Goal: Complete application form: Complete application form

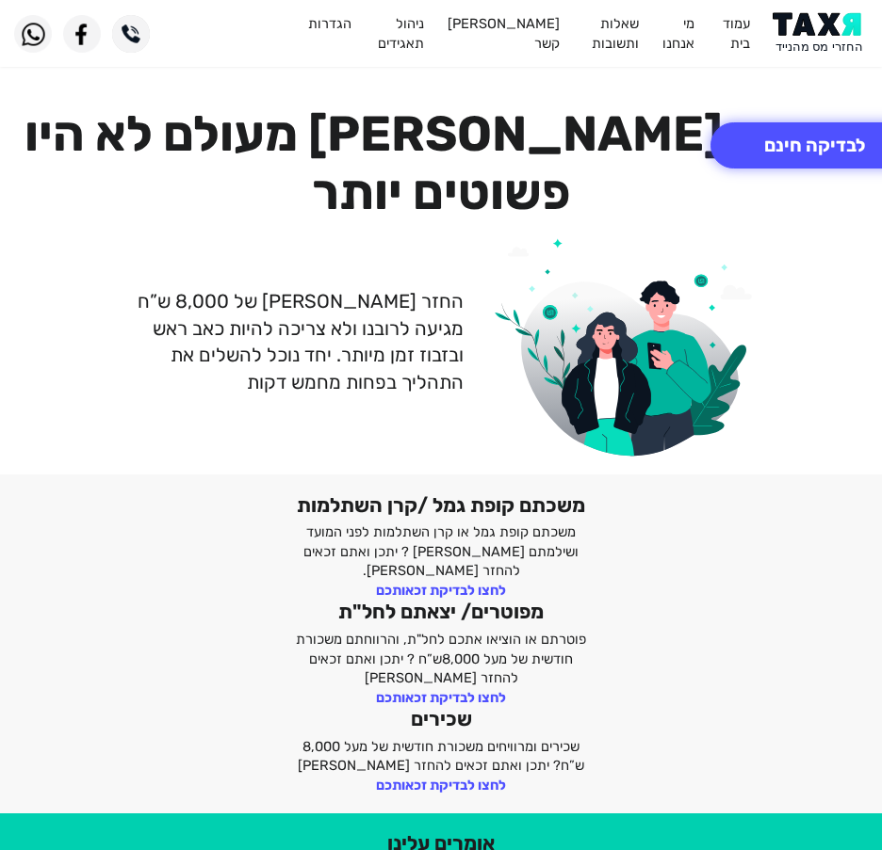
scroll to position [744, 0]
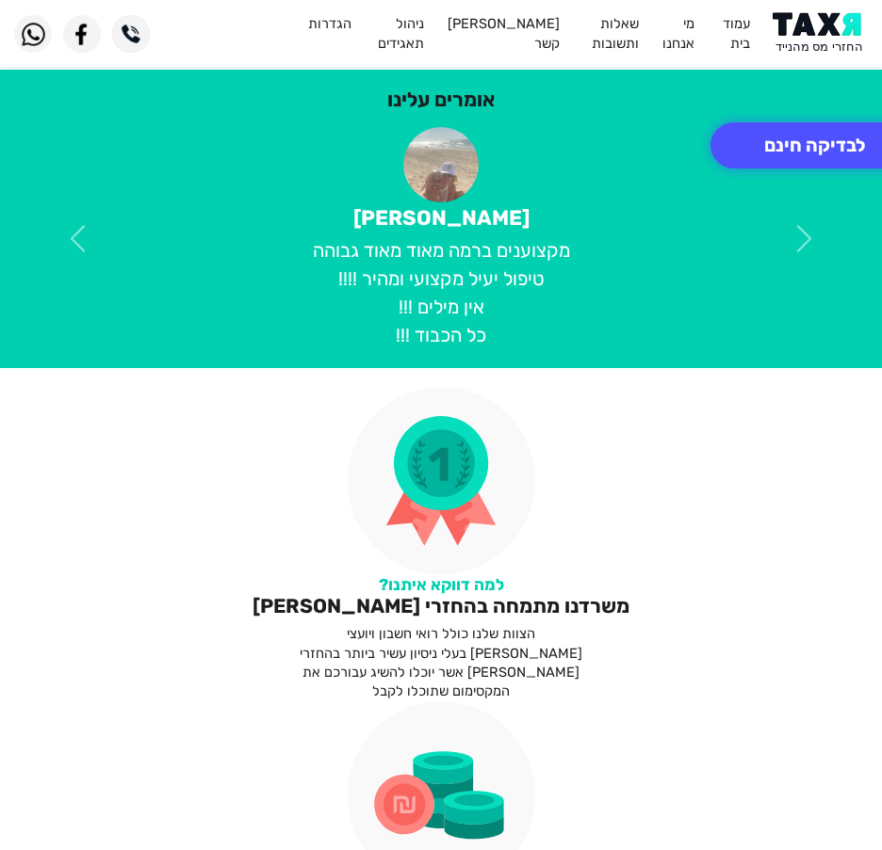
drag, startPoint x: 0, startPoint y: 0, endPoint x: 806, endPoint y: 9, distance: 806.2
click at [806, 6] on header "עמוד בית מי אנחנו שאלות ותשובות צור קשר ניהול תאגידים הגדרות" at bounding box center [441, 33] width 882 height 67
click at [813, 30] on img at bounding box center [819, 33] width 95 height 42
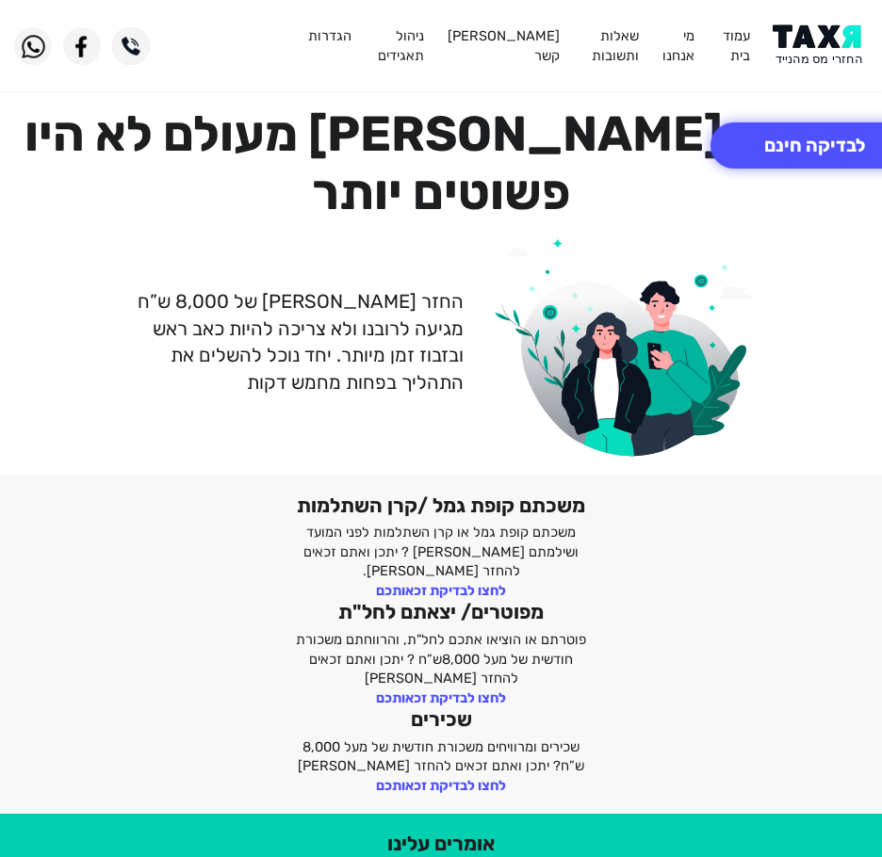
drag, startPoint x: 820, startPoint y: 43, endPoint x: 801, endPoint y: 52, distance: 20.7
click at [820, 43] on img at bounding box center [819, 45] width 95 height 42
click at [799, 152] on button "לבדיקה חינם" at bounding box center [814, 145] width 208 height 46
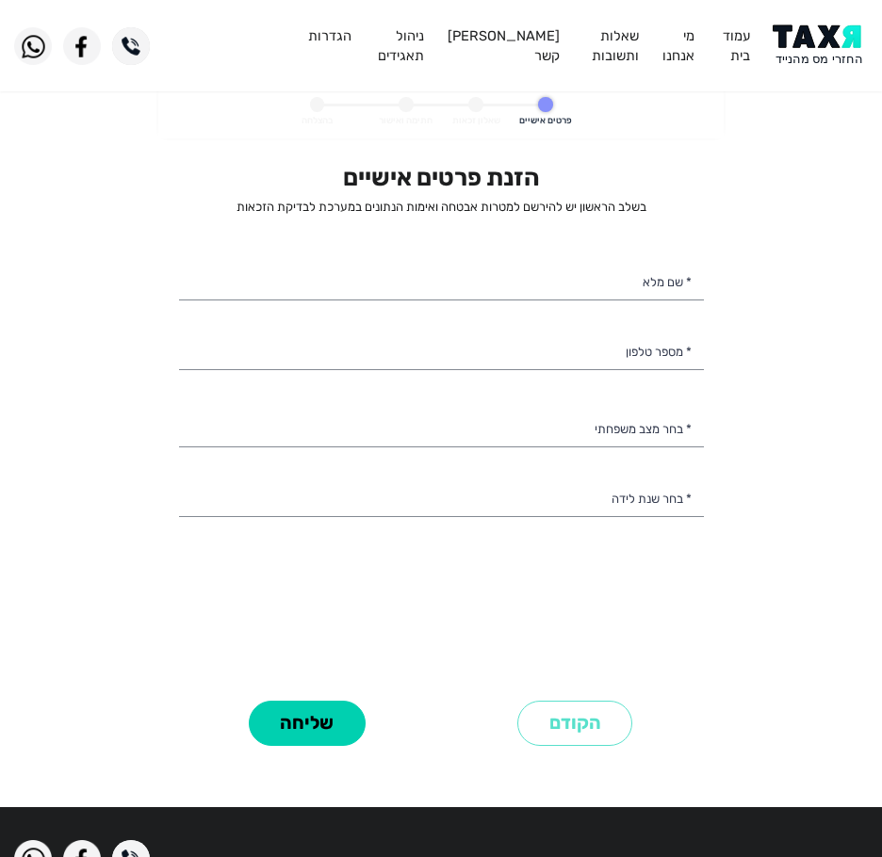
select select
click at [525, 285] on input "* שם מלא" at bounding box center [441, 282] width 525 height 40
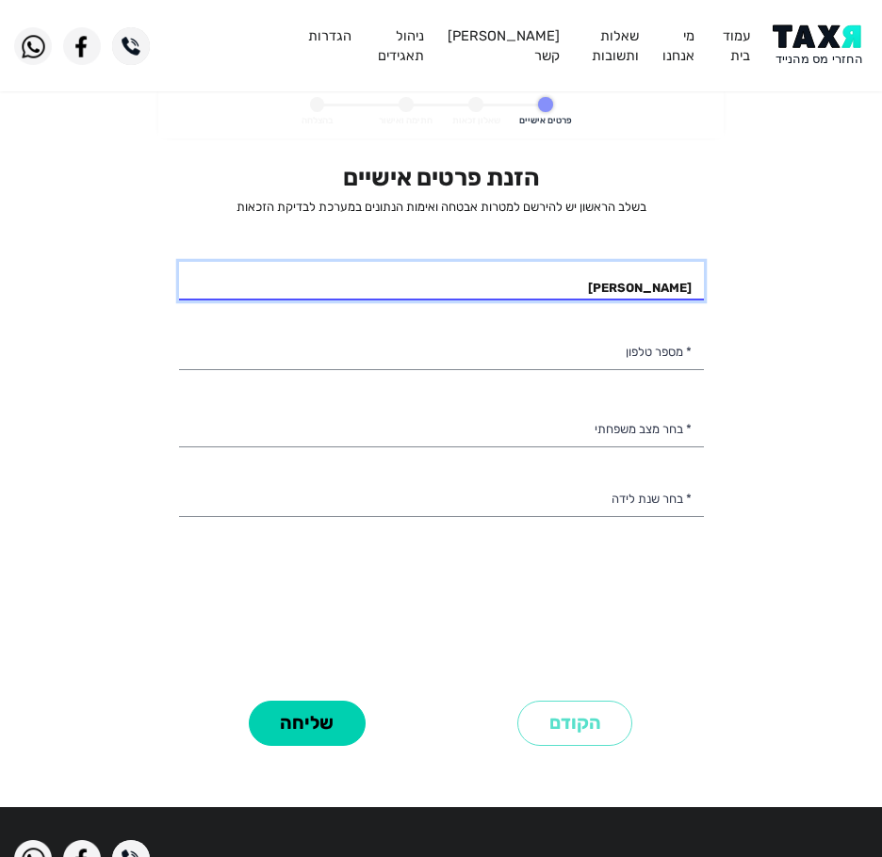
type input "[PERSON_NAME]"
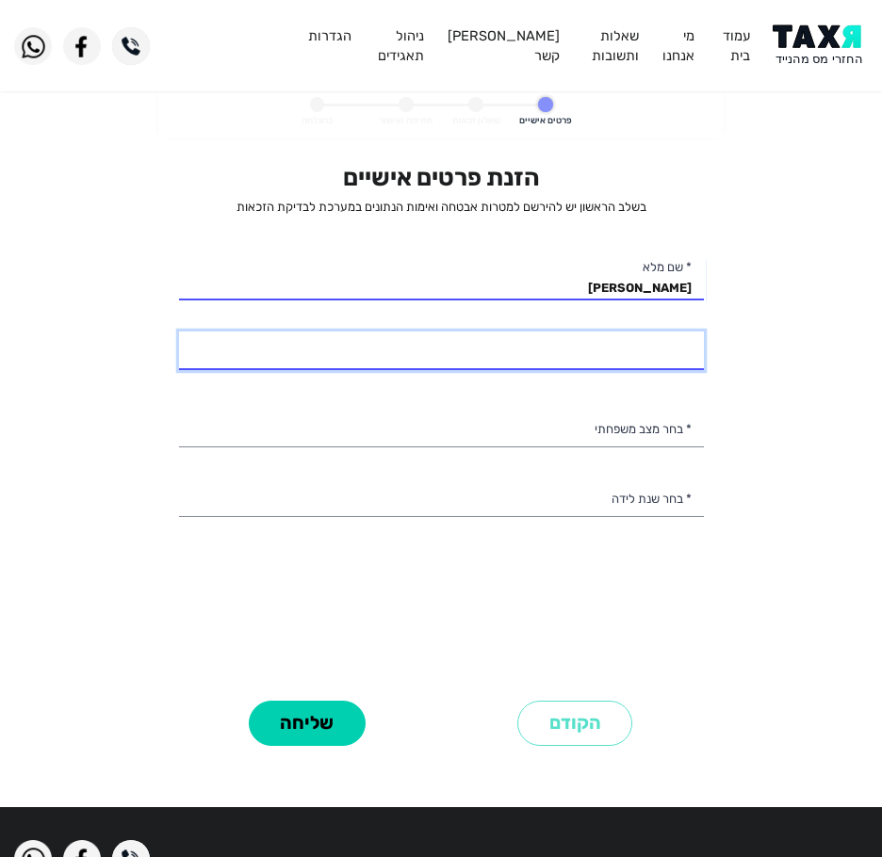
click at [525, 363] on input "* מספר טלפון" at bounding box center [441, 352] width 525 height 40
type input "050-8110425"
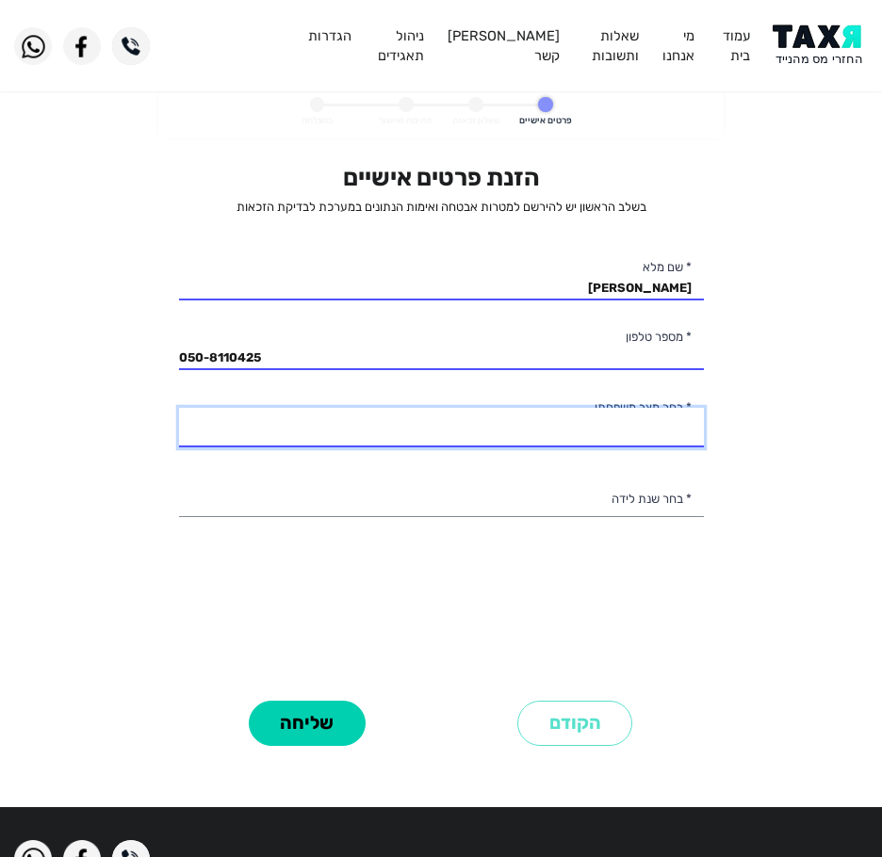
click at [281, 417] on select "רווק/ה נשוי/[PERSON_NAME]/ה אלמן/נה" at bounding box center [441, 428] width 525 height 40
select select "1: Single"
click at [179, 408] on select "רווק/ה נשוי/[PERSON_NAME]/ה אלמן/נה" at bounding box center [441, 428] width 525 height 40
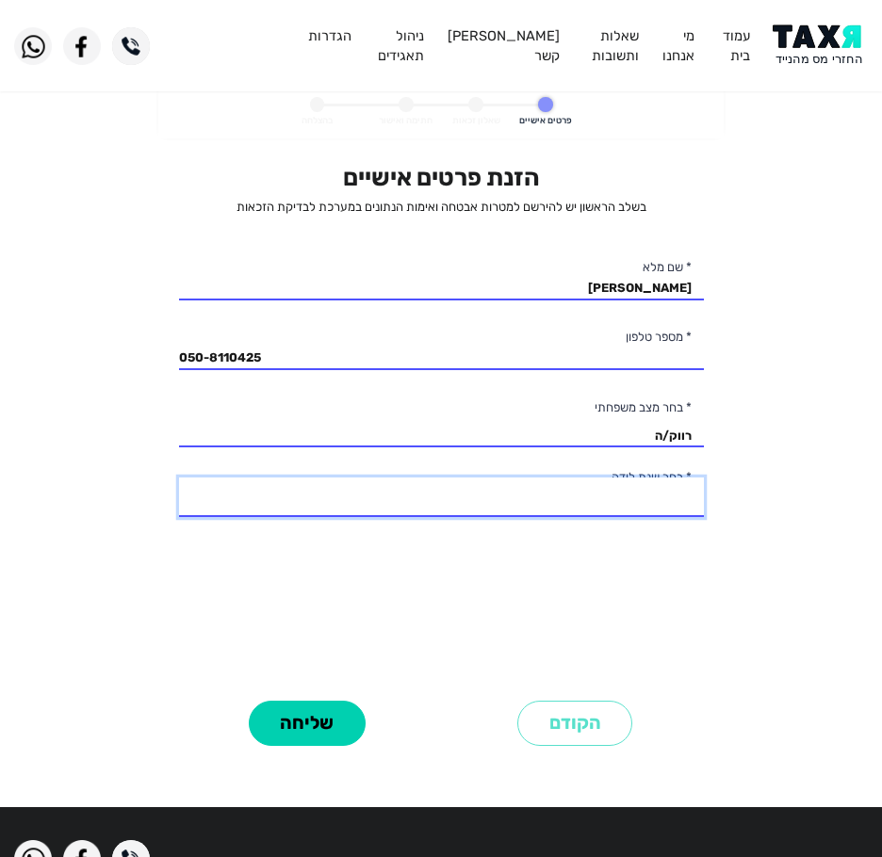
click at [444, 493] on select "2003 2002 2001 2000 1999 1998 1997 1996 1995 1994 1993 1992 1991 1990 1989 1988…" at bounding box center [441, 497] width 525 height 40
select select "2: 2002"
click at [179, 477] on select "2003 2002 2001 2000 1999 1998 1997 1996 1995 1994 1993 1992 1991 1990 1989 1988…" at bounding box center [441, 497] width 525 height 40
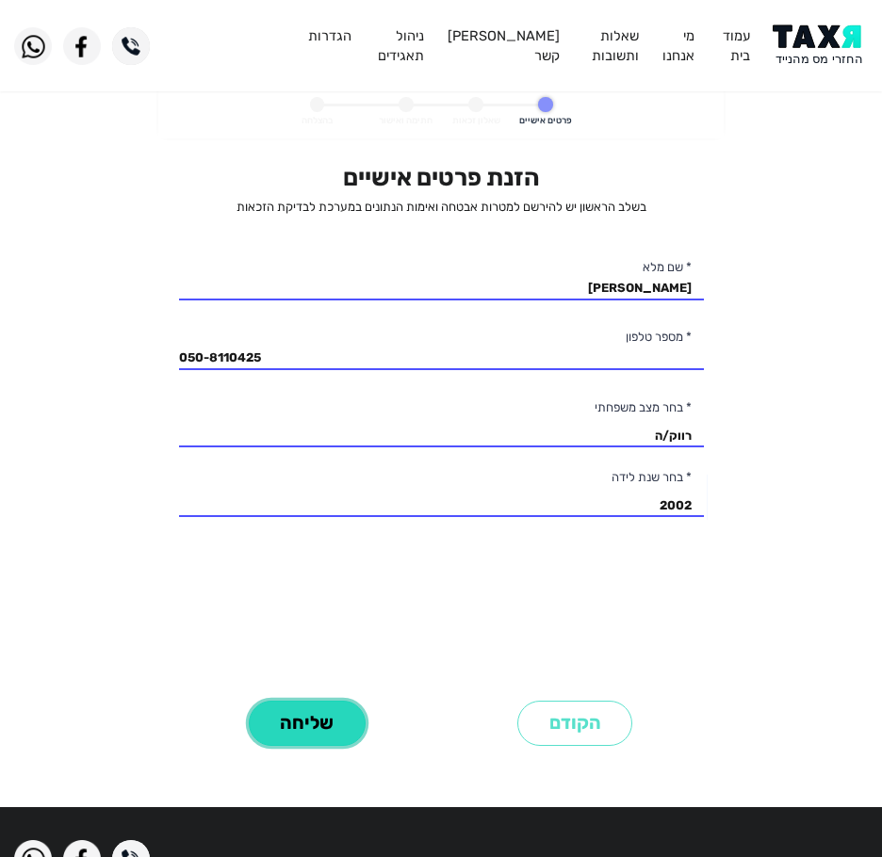
click at [311, 712] on button "שליחה" at bounding box center [307, 724] width 117 height 46
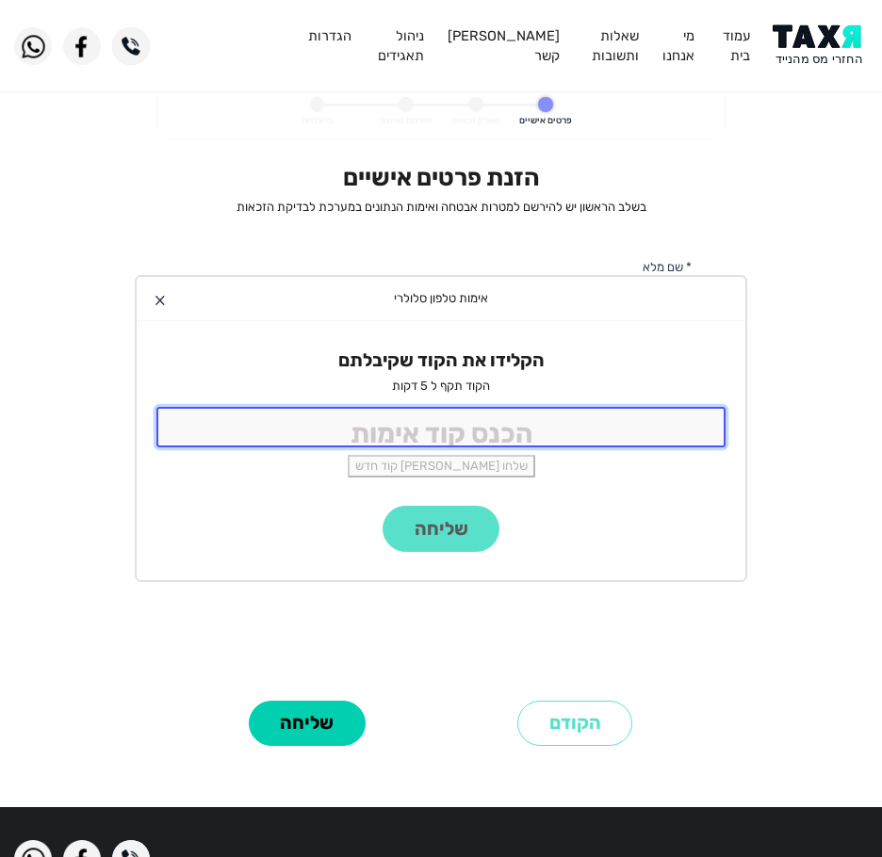
click at [438, 430] on input "tel" at bounding box center [440, 427] width 569 height 40
type input "9988"
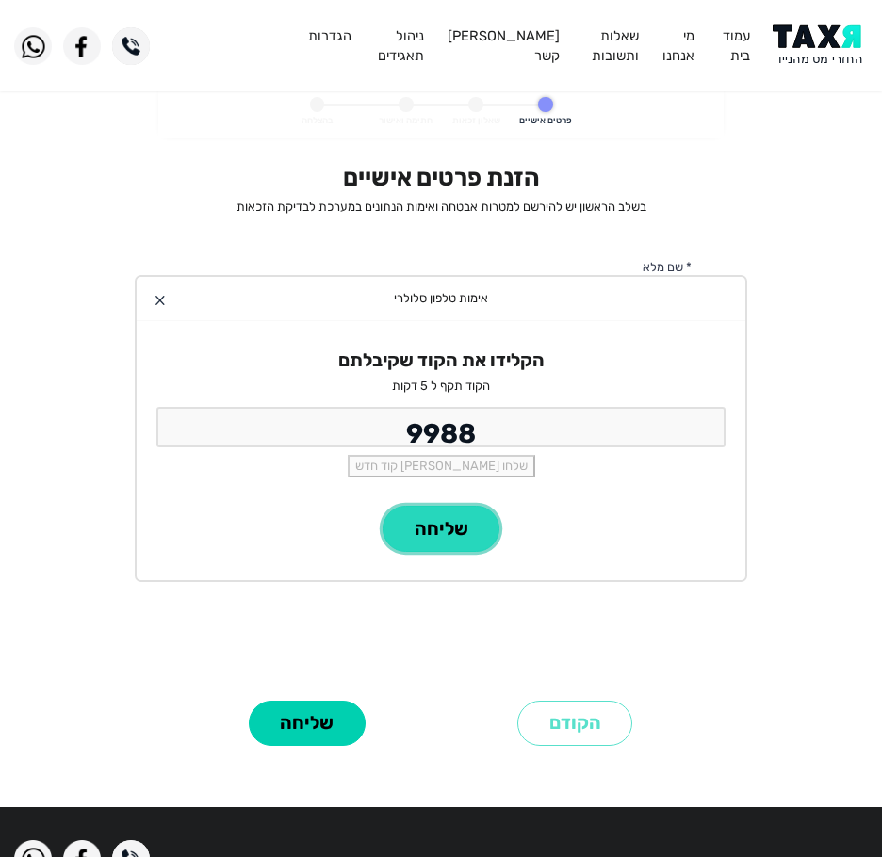
click at [456, 522] on button "שליחה" at bounding box center [440, 529] width 117 height 46
